Goal: Task Accomplishment & Management: Manage account settings

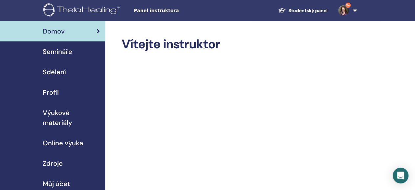
click at [60, 51] on span "Semináře" at bounding box center [58, 52] width 30 height 10
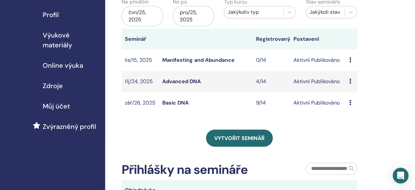
scroll to position [78, 0]
click at [175, 103] on link "Basic DNA" at bounding box center [175, 102] width 26 height 7
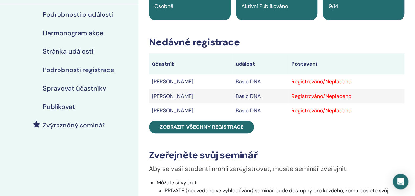
scroll to position [73, 0]
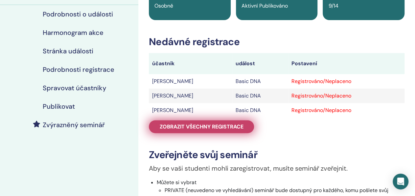
click at [167, 125] on span "Zobrazit všechny registrace" at bounding box center [202, 126] width 84 height 7
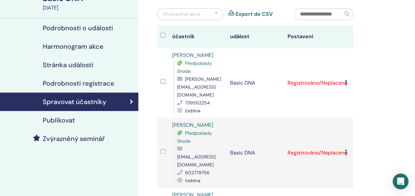
scroll to position [59, 0]
